Goal: Navigation & Orientation: Go to known website

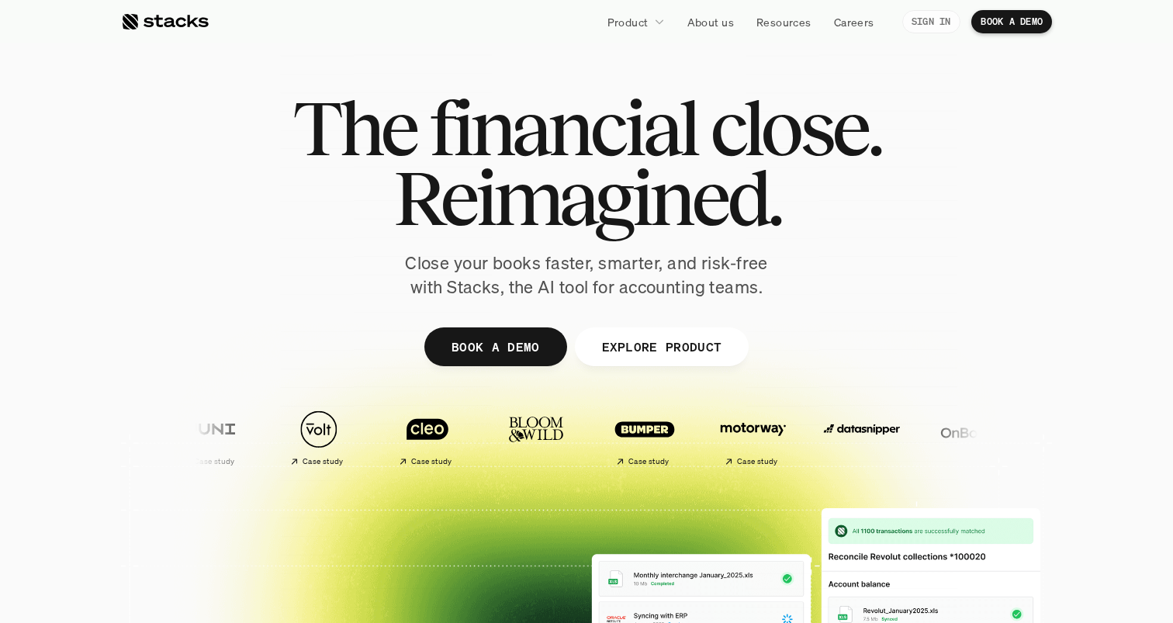
click at [930, 21] on p "SIGN IN" at bounding box center [931, 21] width 40 height 11
click at [922, 12] on link "SIGN IN" at bounding box center [931, 21] width 58 height 23
